Goal: Task Accomplishment & Management: Complete application form

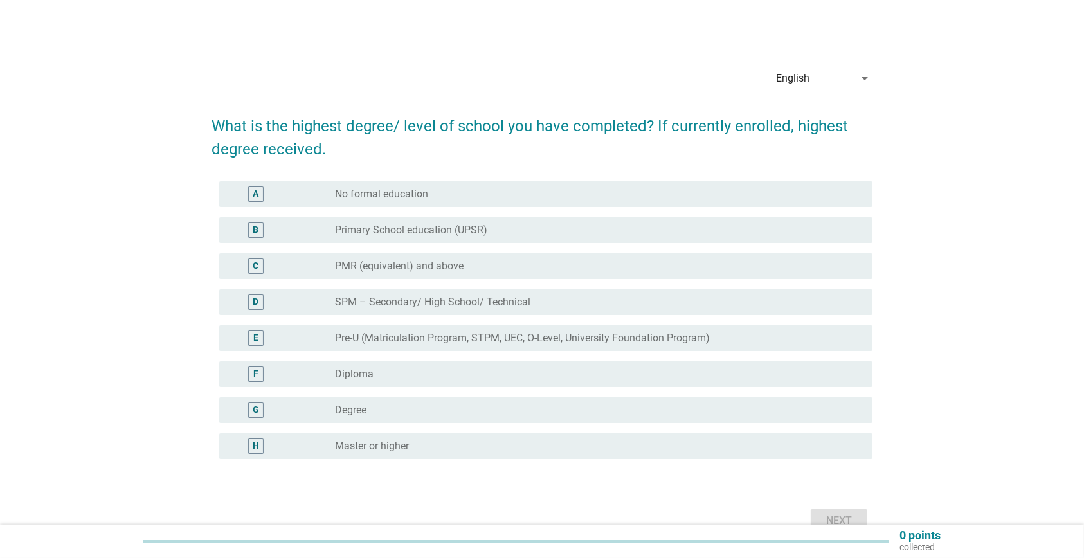
scroll to position [68, 0]
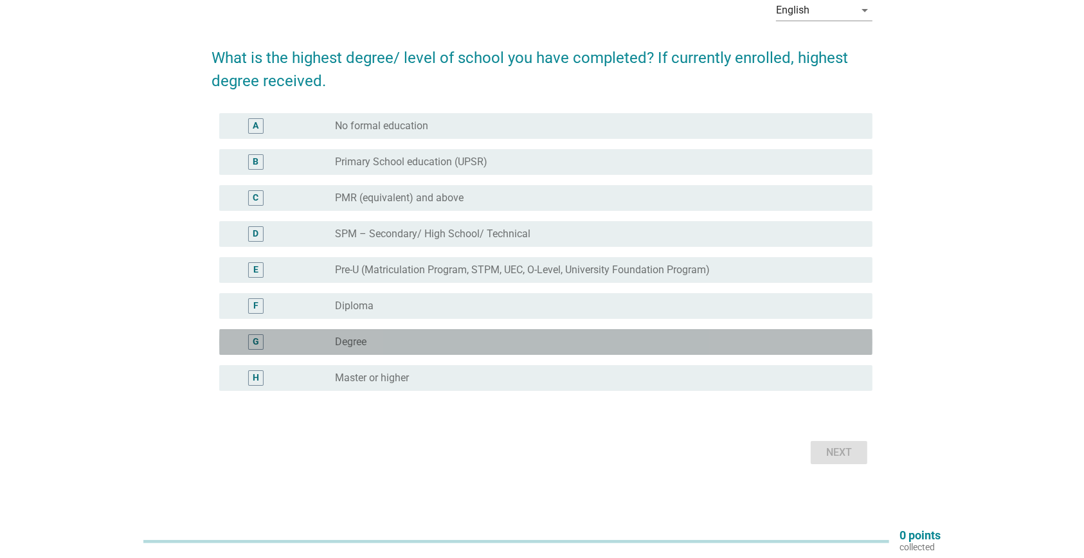
click at [348, 338] on label "Degree" at bounding box center [350, 342] width 31 height 13
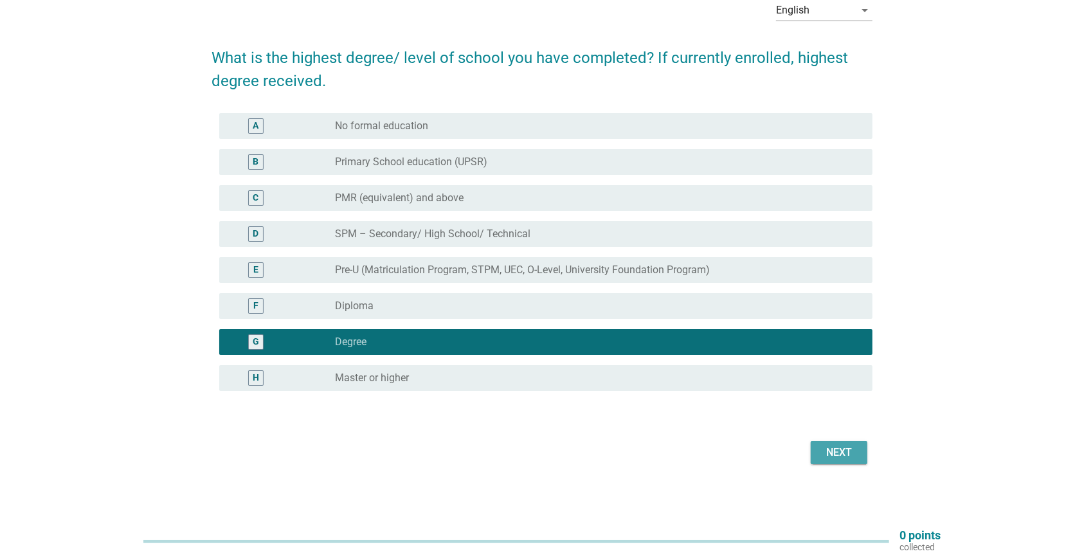
click at [836, 445] on div "Next" at bounding box center [839, 452] width 36 height 15
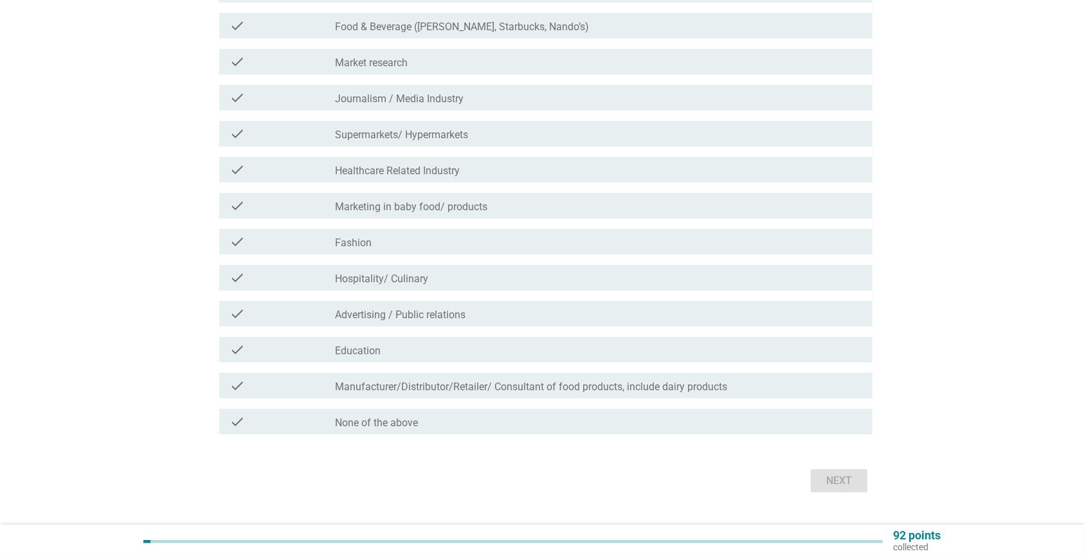
scroll to position [228, 0]
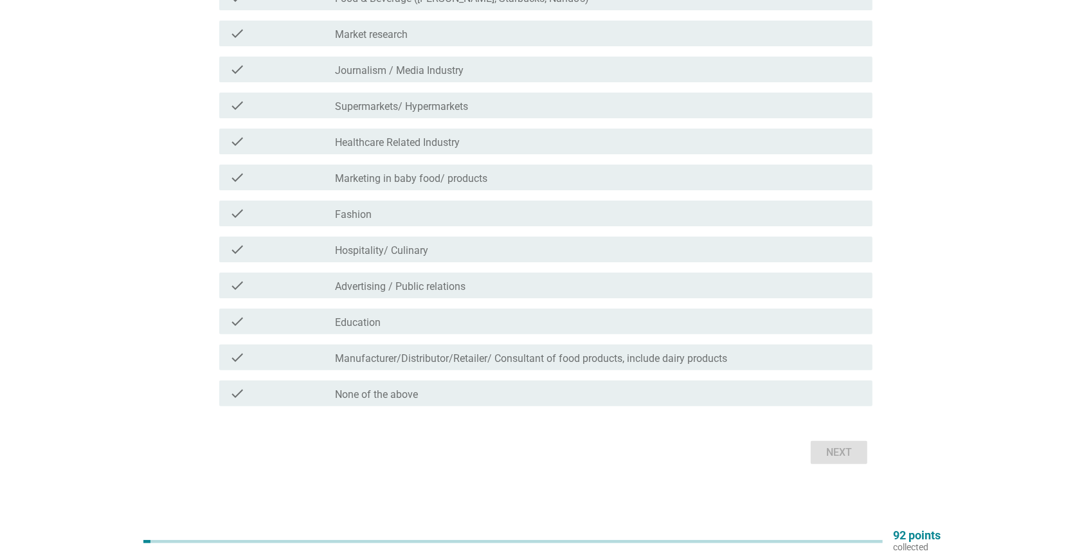
click at [468, 410] on div "check check_box_outline_blank None of the above" at bounding box center [541, 393] width 661 height 36
click at [468, 393] on div "check_box_outline_blank None of the above" at bounding box center [598, 393] width 527 height 15
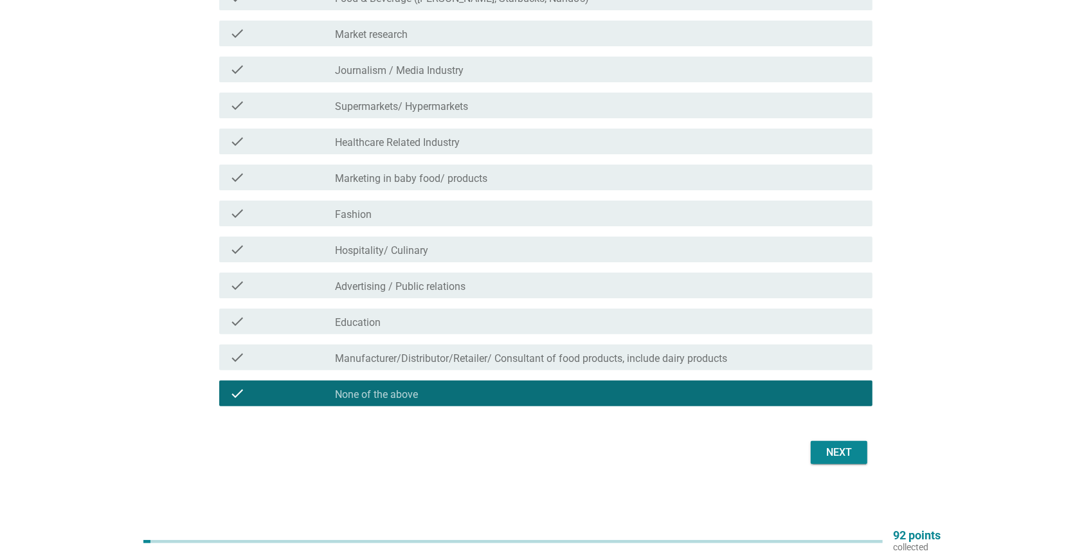
click at [832, 451] on div "Next" at bounding box center [839, 452] width 36 height 15
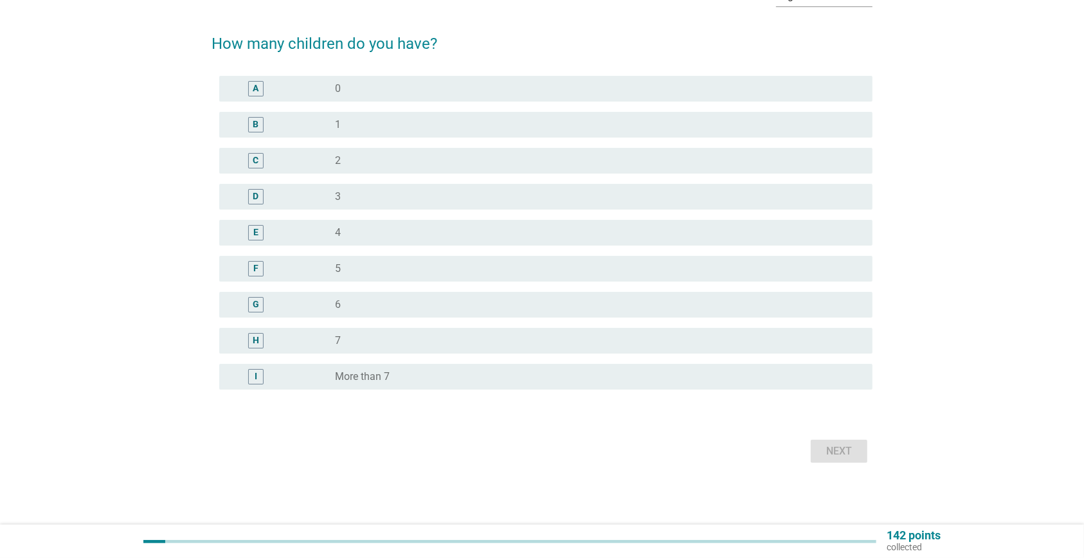
scroll to position [0, 0]
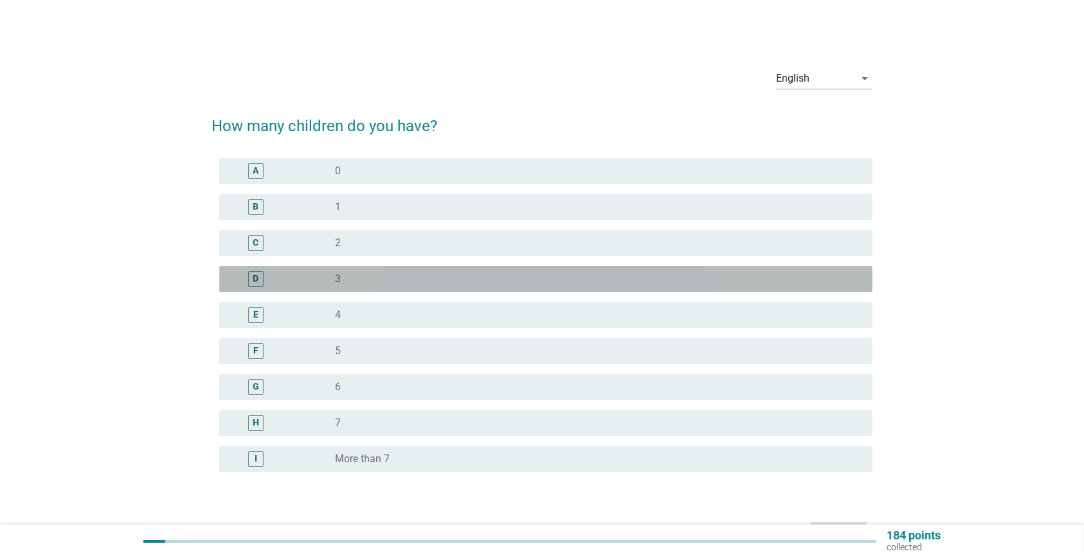
click at [366, 277] on div "radio_button_unchecked 3" at bounding box center [593, 279] width 517 height 13
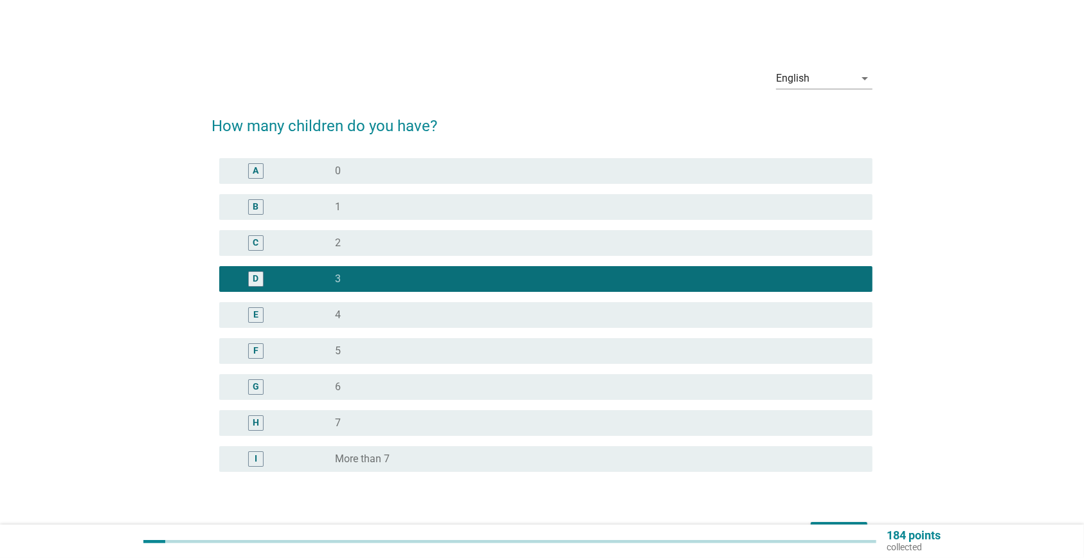
click at [846, 519] on div "Next" at bounding box center [541, 533] width 661 height 31
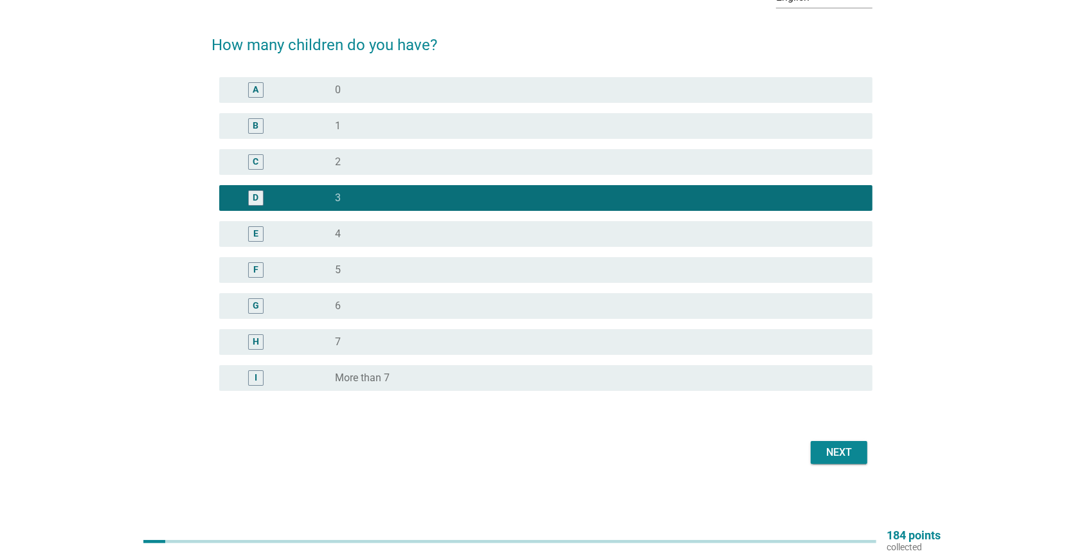
click at [849, 449] on div "Next" at bounding box center [839, 452] width 36 height 15
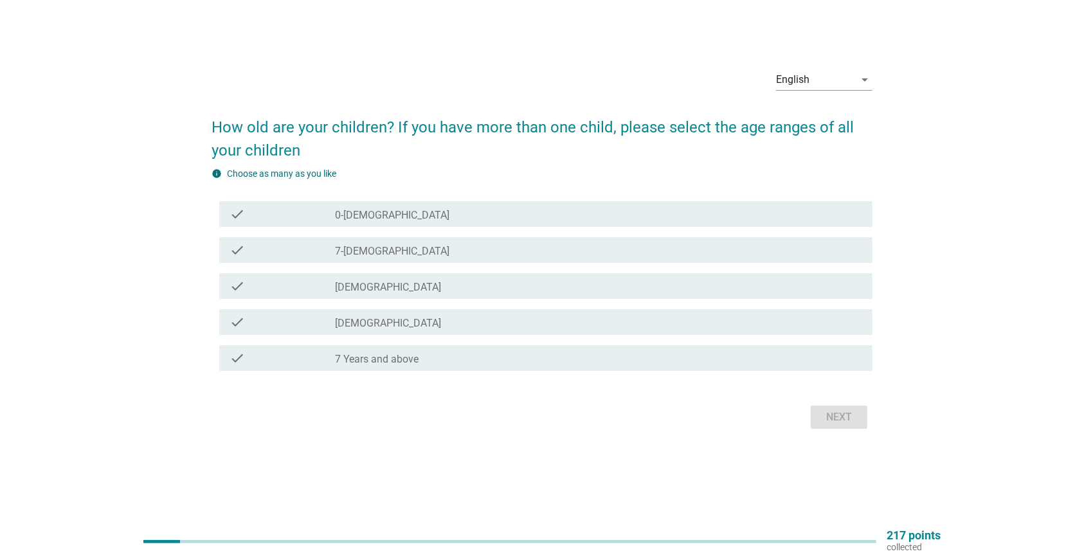
scroll to position [0, 0]
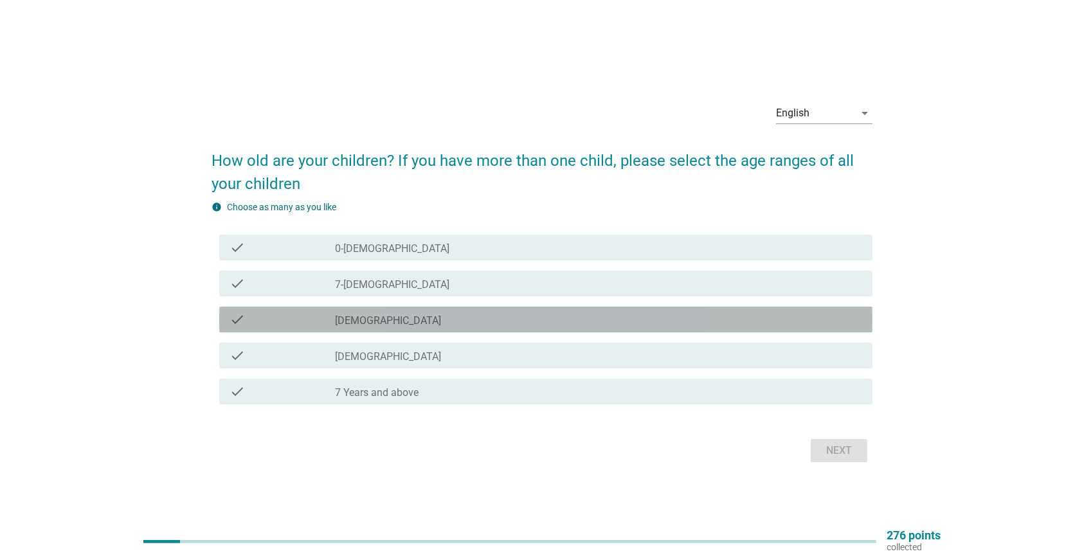
click at [458, 321] on div "check_box_outline_blank [DEMOGRAPHIC_DATA]" at bounding box center [598, 319] width 527 height 15
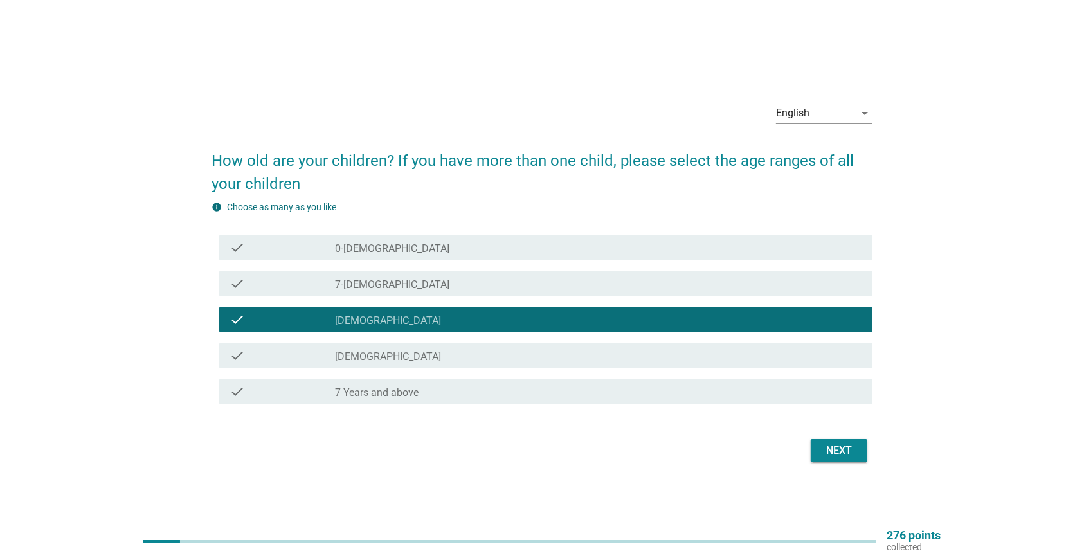
click at [435, 359] on div "check_box_outline_blank [DEMOGRAPHIC_DATA]" at bounding box center [598, 355] width 527 height 15
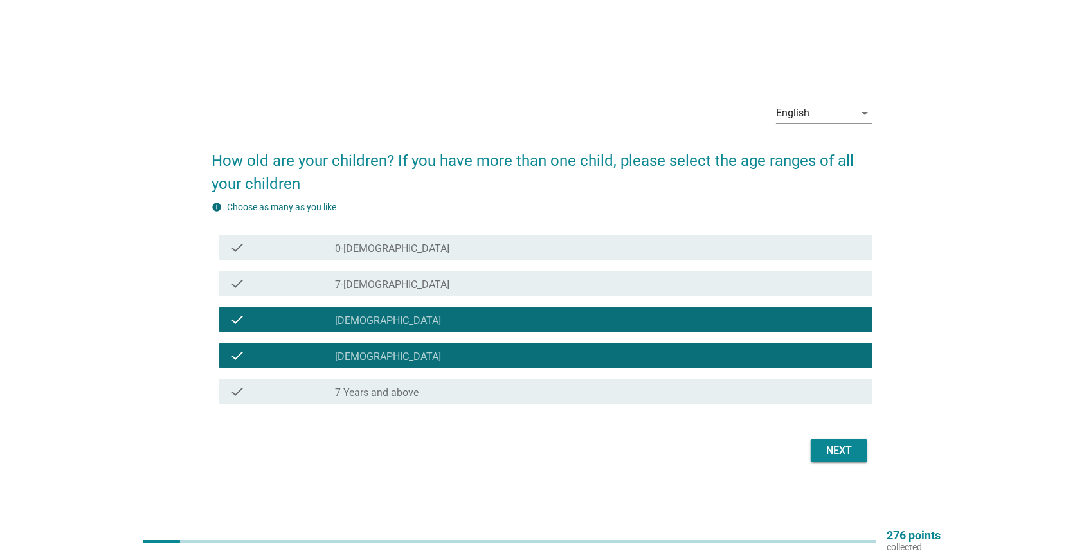
click at [789, 399] on div "check check_box_outline_blank 7 Years and above" at bounding box center [545, 392] width 653 height 26
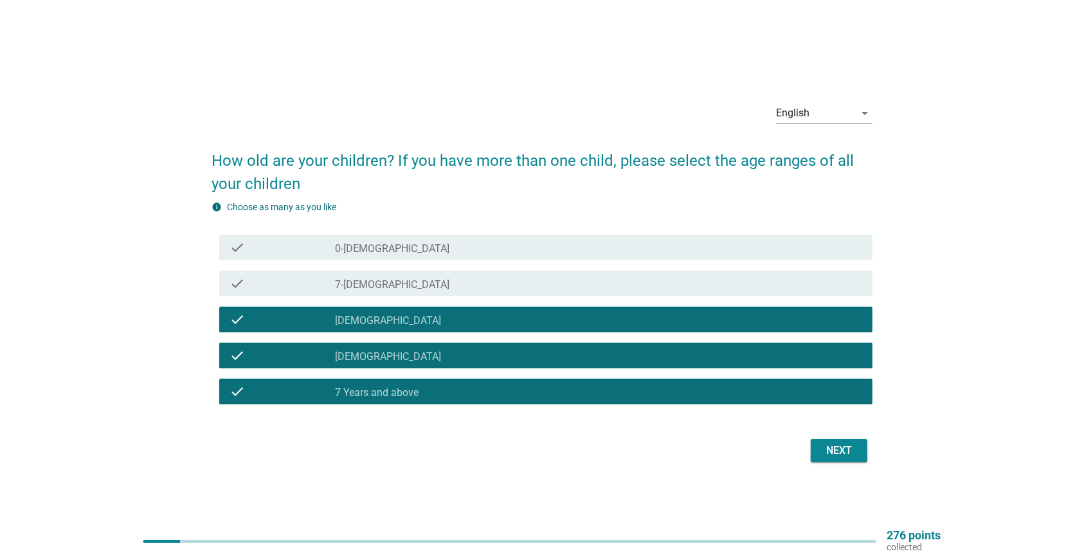
click at [843, 451] on div "Next" at bounding box center [839, 450] width 36 height 15
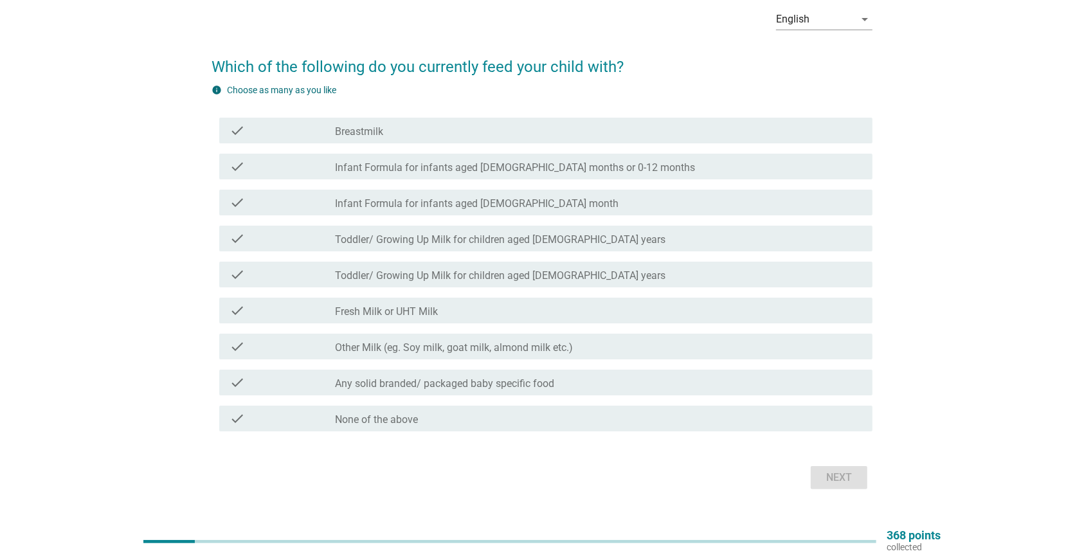
scroll to position [84, 0]
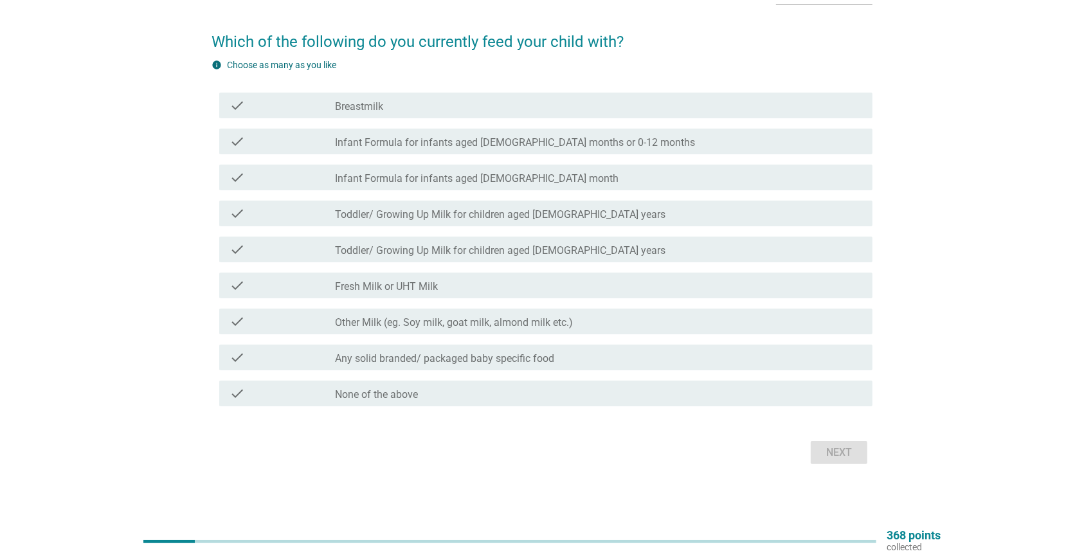
click at [487, 214] on label "Toddler/ Growing Up Milk for children aged [DEMOGRAPHIC_DATA] years" at bounding box center [500, 214] width 330 height 13
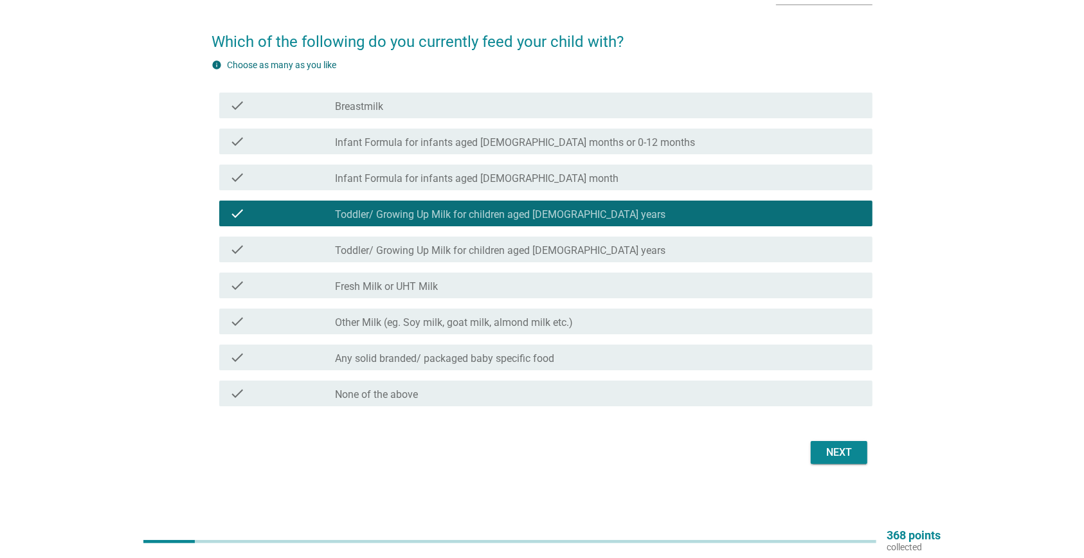
click at [487, 245] on label "Toddler/ Growing Up Milk for children aged [DEMOGRAPHIC_DATA] years" at bounding box center [500, 250] width 330 height 13
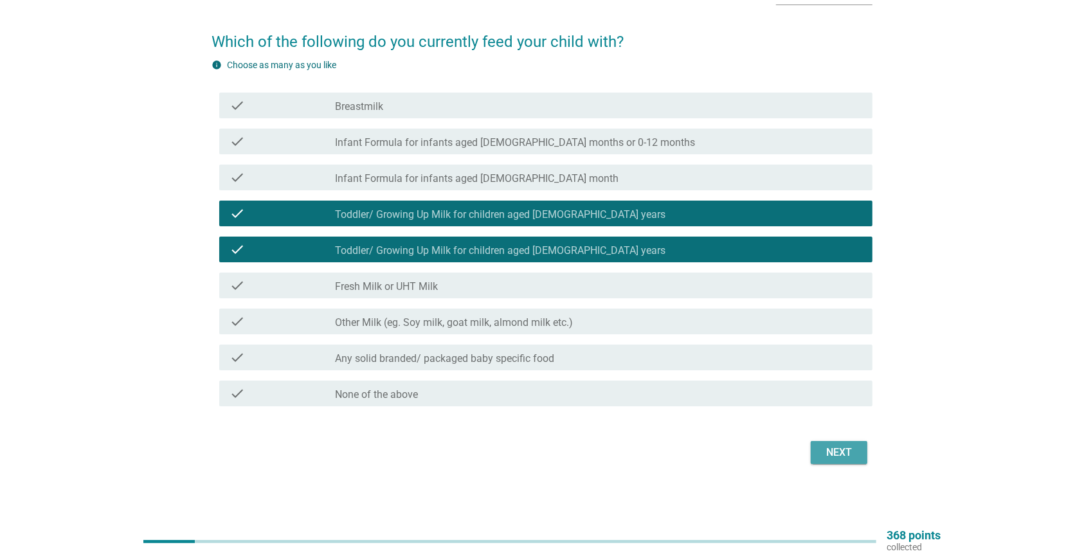
click at [831, 452] on div "Next" at bounding box center [839, 452] width 36 height 15
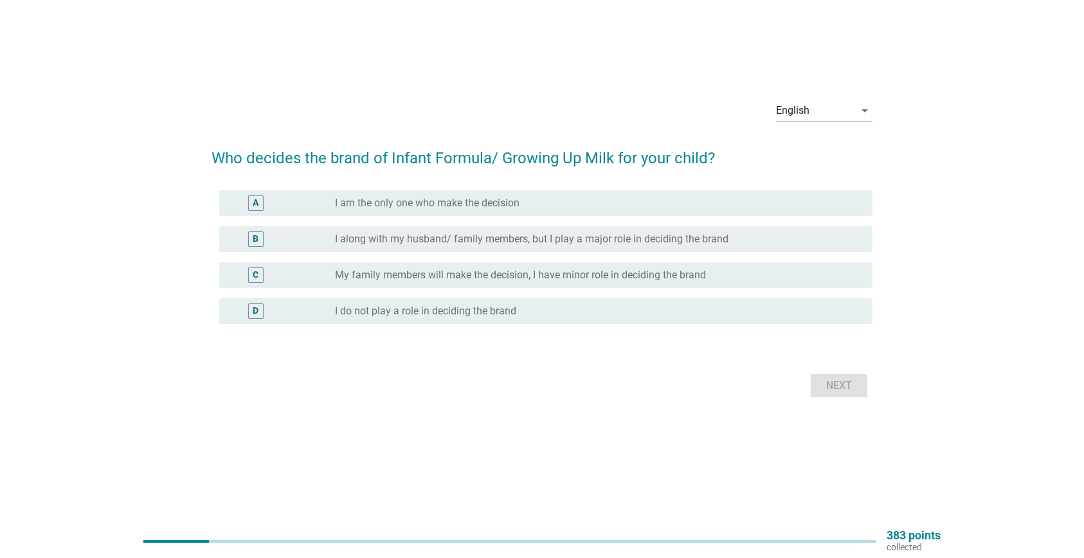
scroll to position [0, 0]
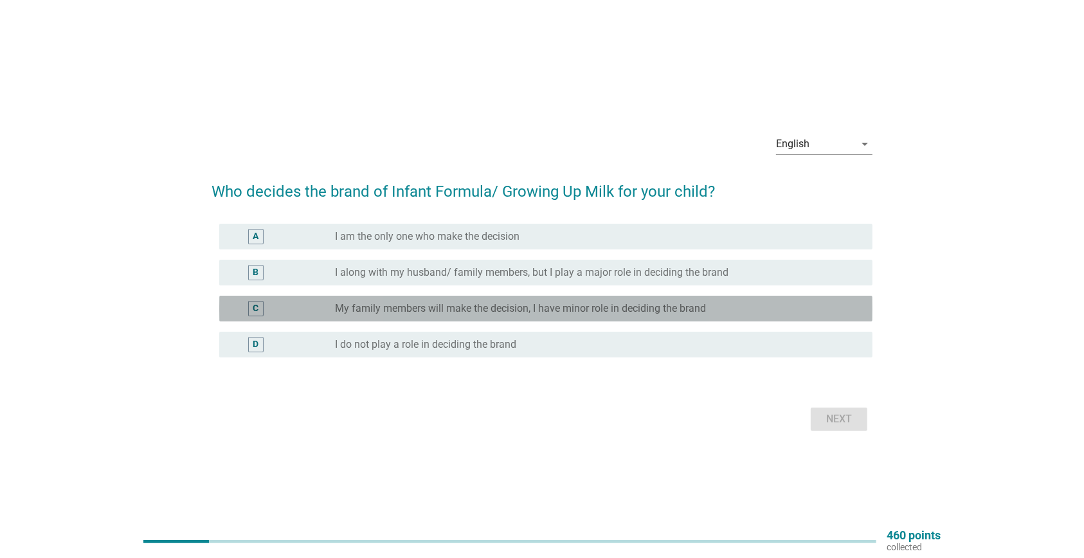
click at [683, 307] on label "My family members will make the decision, I have minor role in deciding the bra…" at bounding box center [520, 308] width 371 height 13
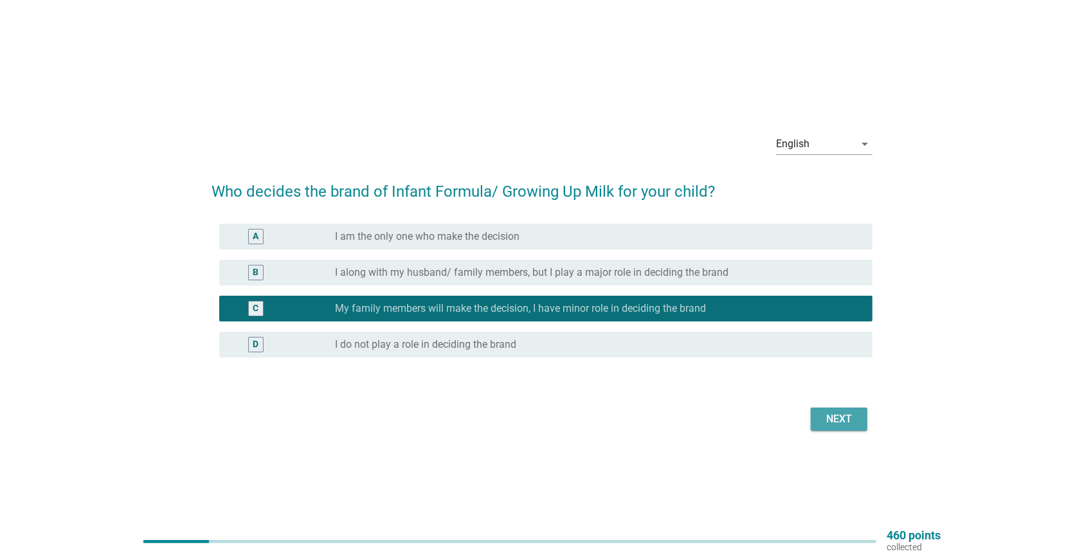
click at [849, 417] on div "Next" at bounding box center [839, 418] width 36 height 15
